Goal: Task Accomplishment & Management: Manage account settings

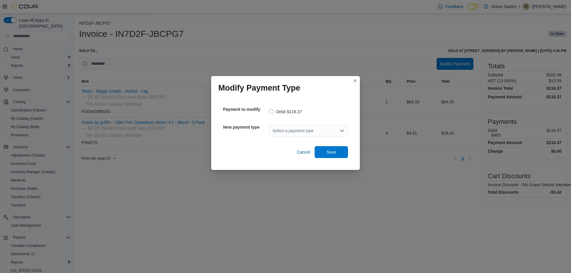
drag, startPoint x: 297, startPoint y: 129, endPoint x: 294, endPoint y: 134, distance: 5.6
click at [297, 128] on div "Select a payment type" at bounding box center [308, 131] width 79 height 12
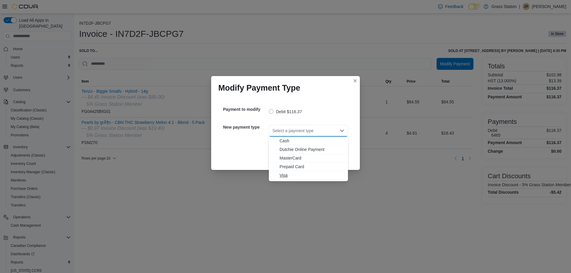
click at [290, 172] on span "Visa" at bounding box center [311, 175] width 65 height 6
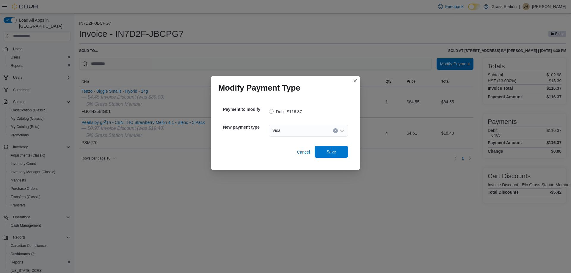
click at [333, 156] on span "Save" at bounding box center [331, 152] width 26 height 12
click at [303, 133] on div "Select a payment type" at bounding box center [308, 131] width 79 height 12
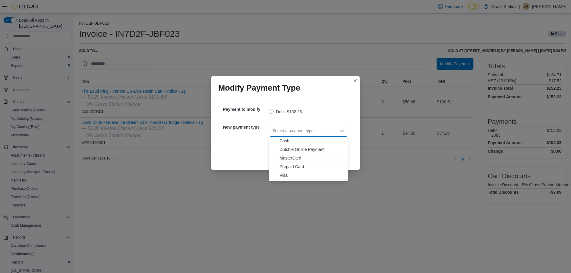
click at [290, 176] on span "Visa" at bounding box center [311, 175] width 65 height 6
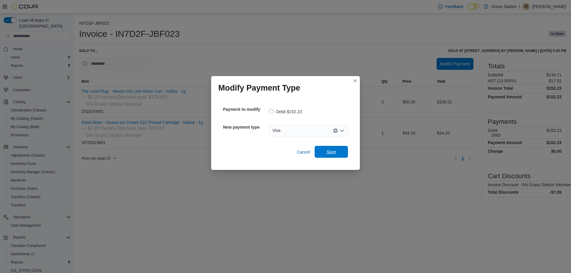
click at [331, 153] on span "Save" at bounding box center [331, 152] width 10 height 6
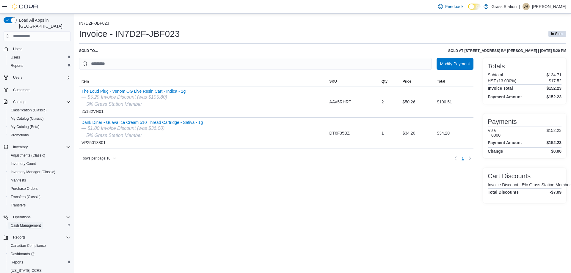
click at [33, 222] on span "Cash Management" at bounding box center [26, 225] width 30 height 7
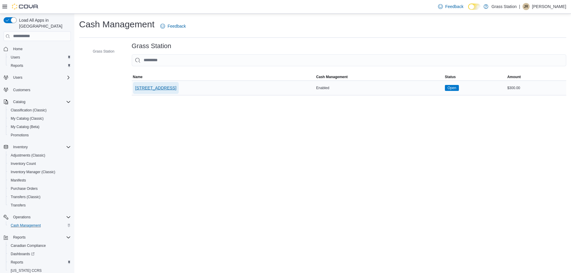
click at [176, 88] on span "53 Dundas St. E Unit #2" at bounding box center [155, 88] width 41 height 6
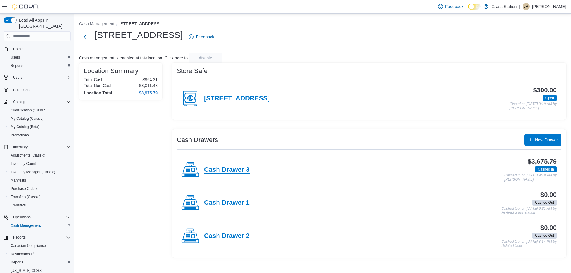
click at [236, 174] on h4 "Cash Drawer 3" at bounding box center [226, 170] width 45 height 8
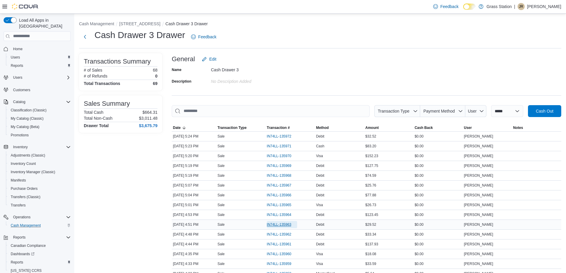
click at [290, 225] on span "IN74LL-135963" at bounding box center [279, 224] width 25 height 5
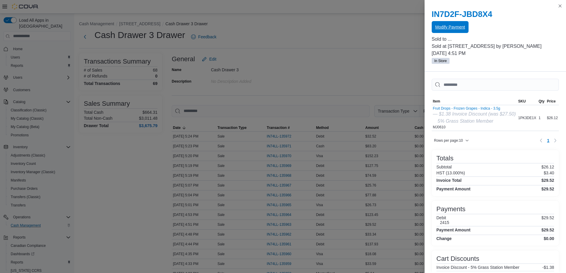
click at [456, 26] on span "Modify Payment" at bounding box center [450, 27] width 30 height 6
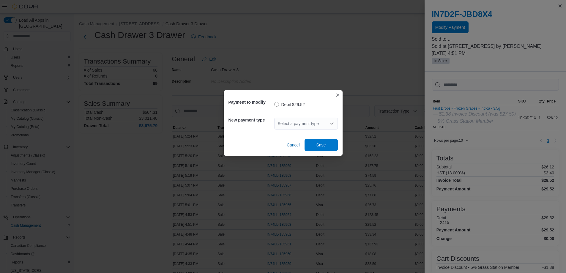
click at [297, 122] on div "Select a payment type" at bounding box center [306, 124] width 64 height 12
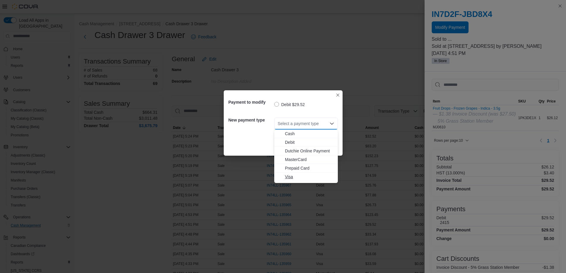
click at [296, 179] on span "Visa" at bounding box center [309, 177] width 49 height 6
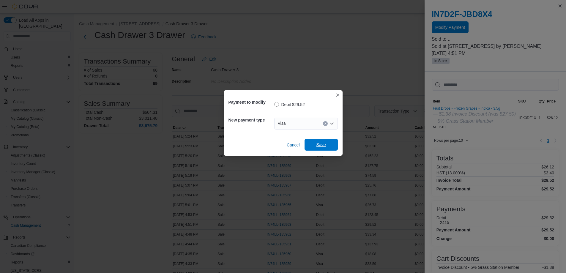
click at [324, 145] on span "Save" at bounding box center [322, 145] width 10 height 6
